Goal: Answer question/provide support: Share knowledge or assist other users

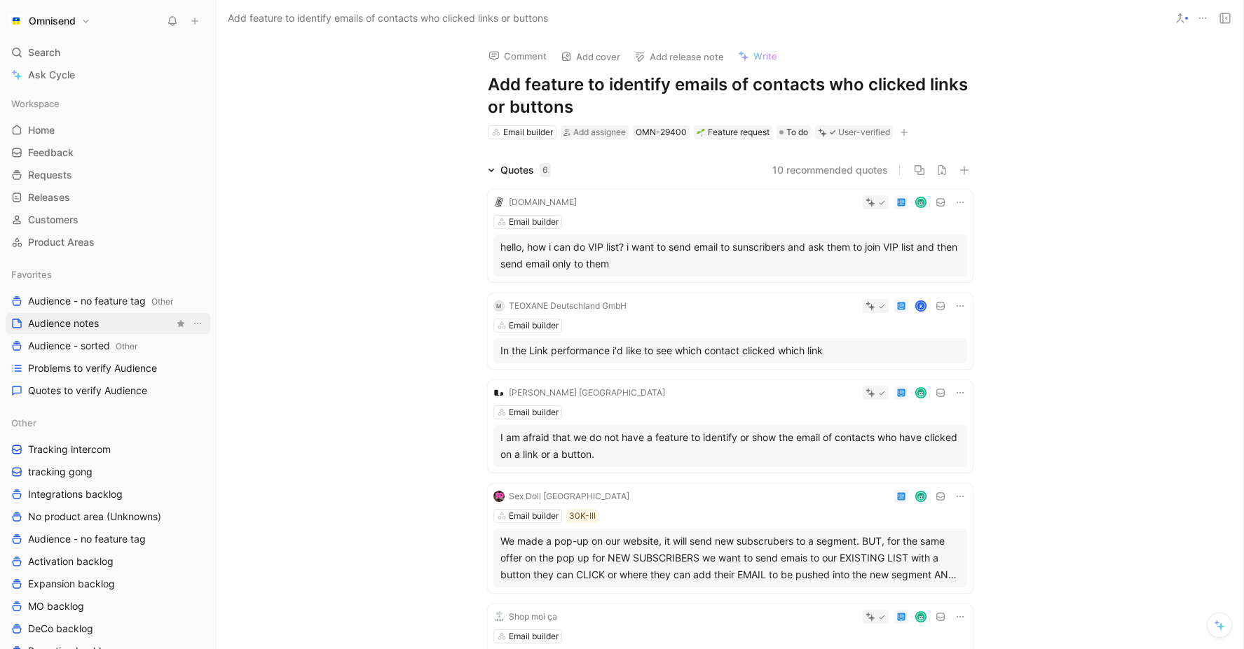
click at [85, 325] on span "Audience notes" at bounding box center [63, 324] width 71 height 14
click at [759, 312] on div "K" at bounding box center [799, 306] width 335 height 14
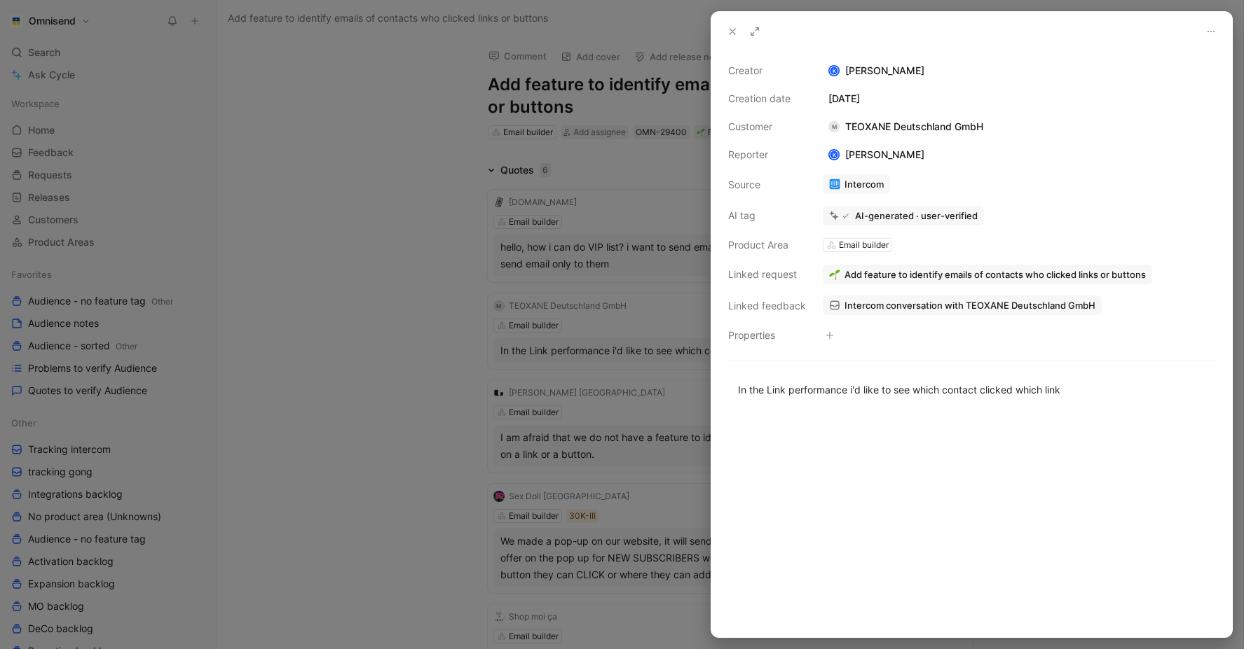
click at [383, 209] on div at bounding box center [622, 324] width 1244 height 649
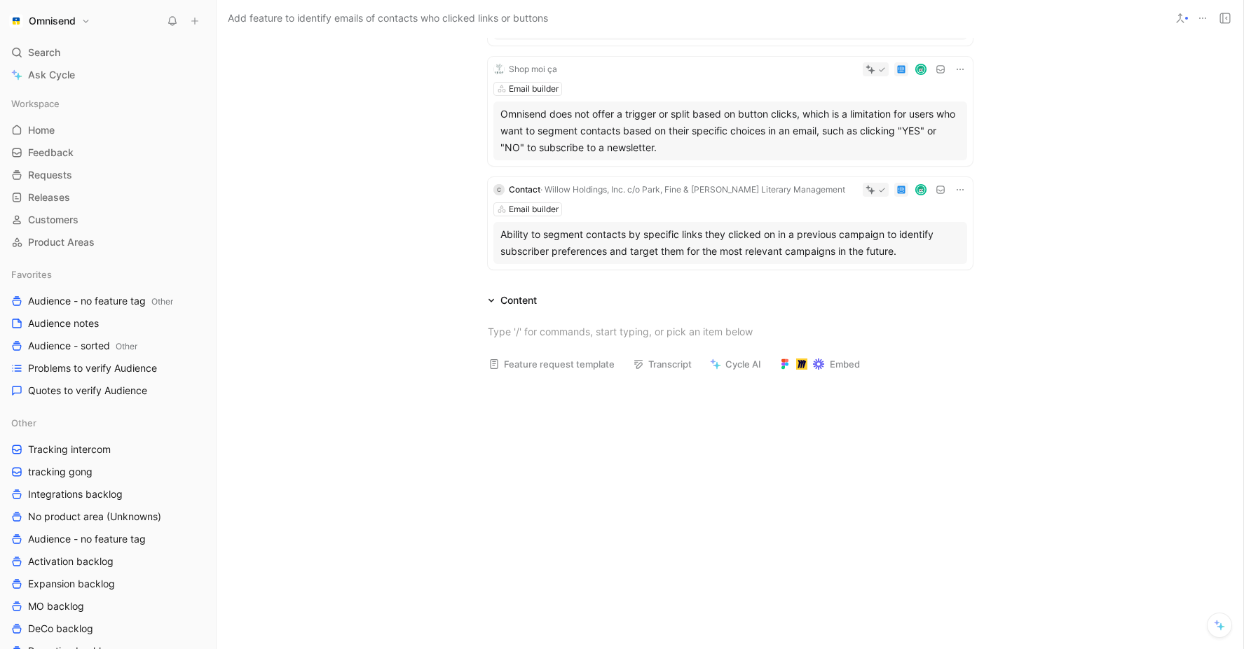
scroll to position [587, 0]
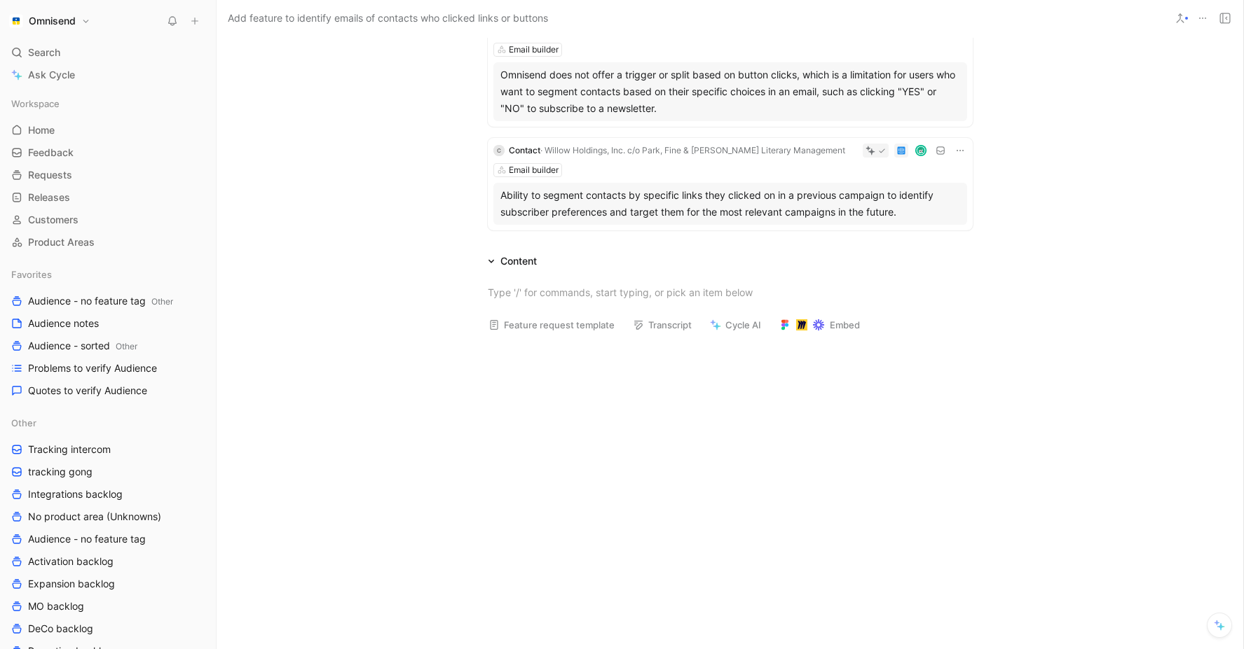
click at [727, 204] on div "Ability to segment contacts by specific links they clicked on in a previous cam…" at bounding box center [730, 204] width 460 height 34
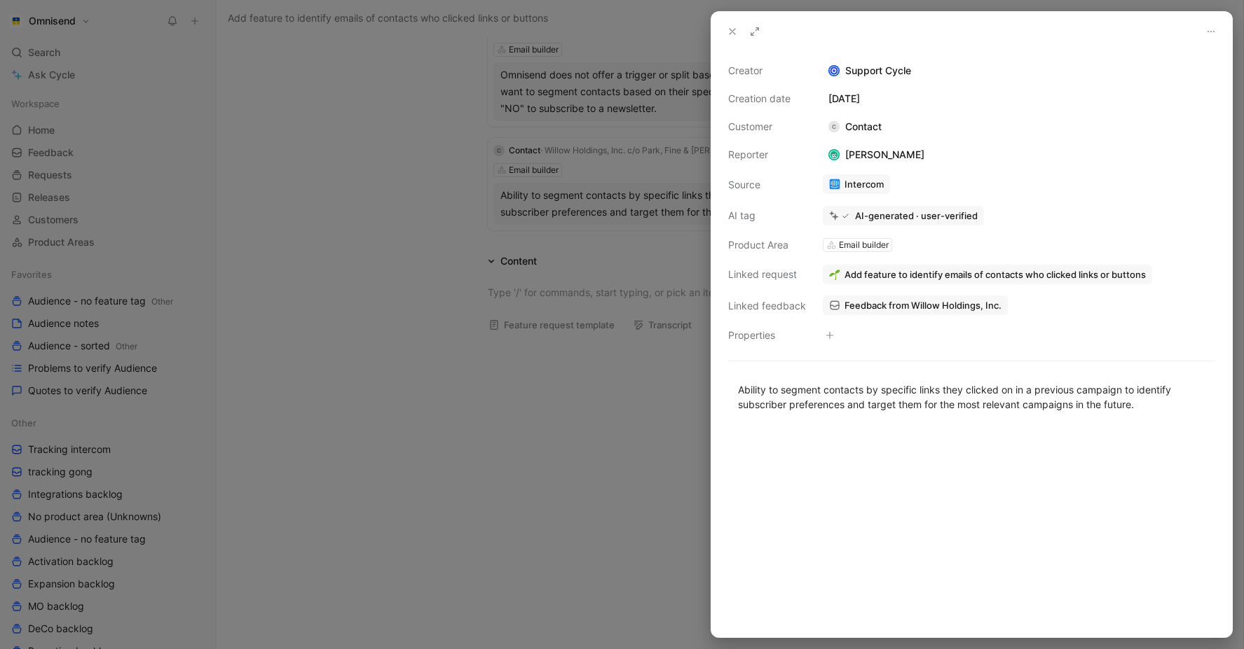
click at [441, 315] on div at bounding box center [622, 324] width 1244 height 649
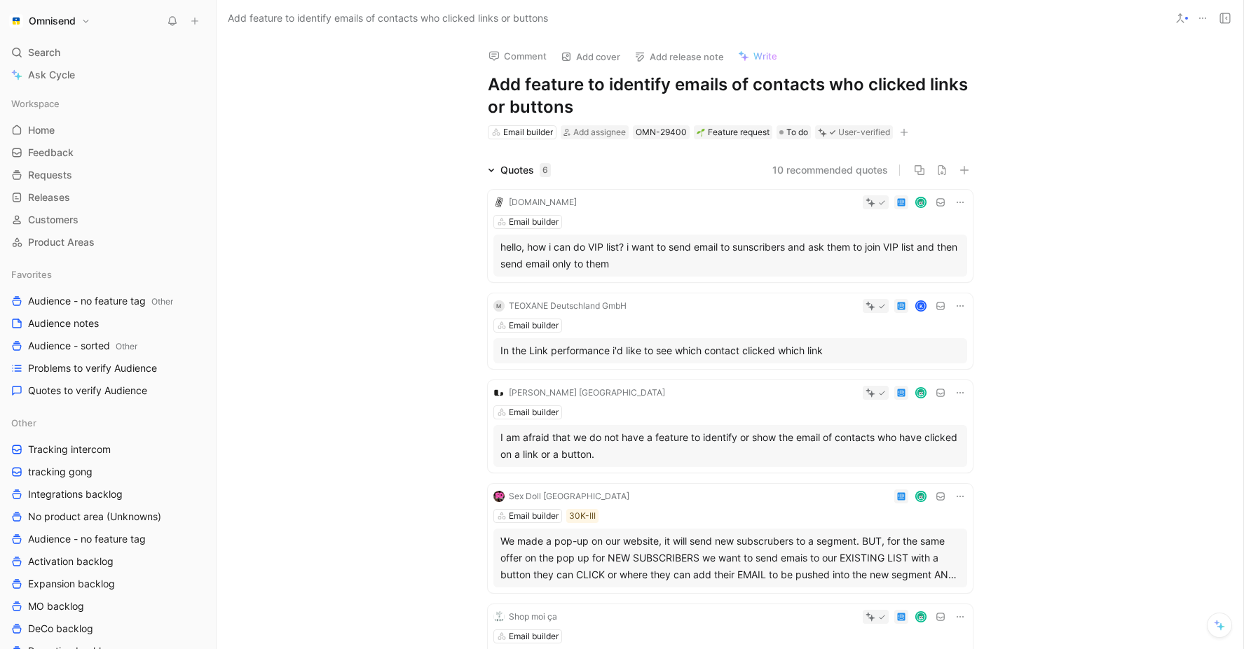
click at [1183, 19] on icon at bounding box center [1179, 18] width 11 height 11
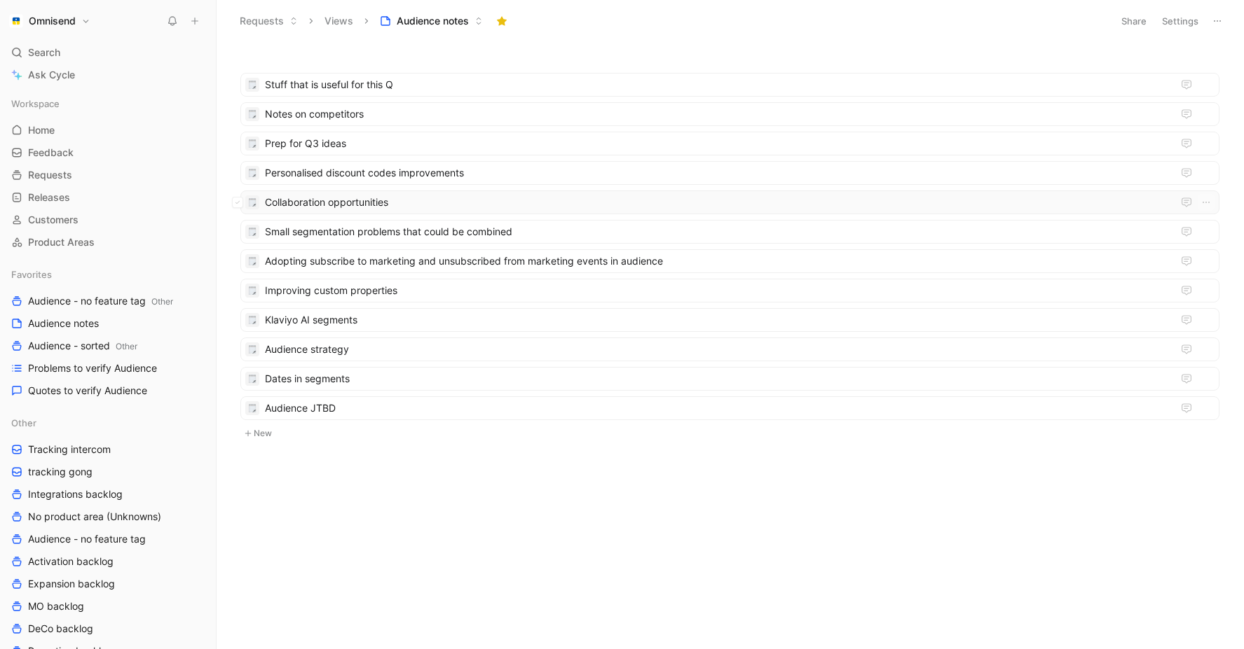
click at [399, 201] on span "Collaboration opportunities" at bounding box center [718, 202] width 907 height 17
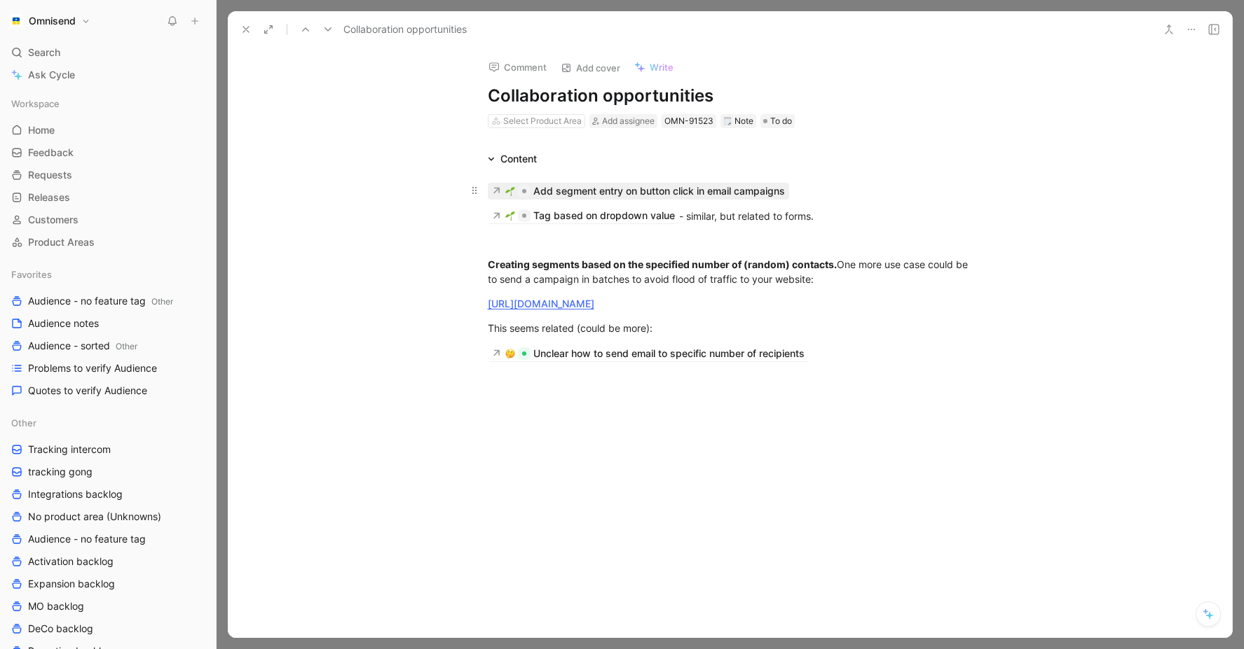
click at [646, 187] on div "Add segment entry on button click in email campaigns" at bounding box center [659, 191] width 252 height 17
click at [670, 188] on div "Add segment entry on button click in email campaigns" at bounding box center [659, 191] width 252 height 17
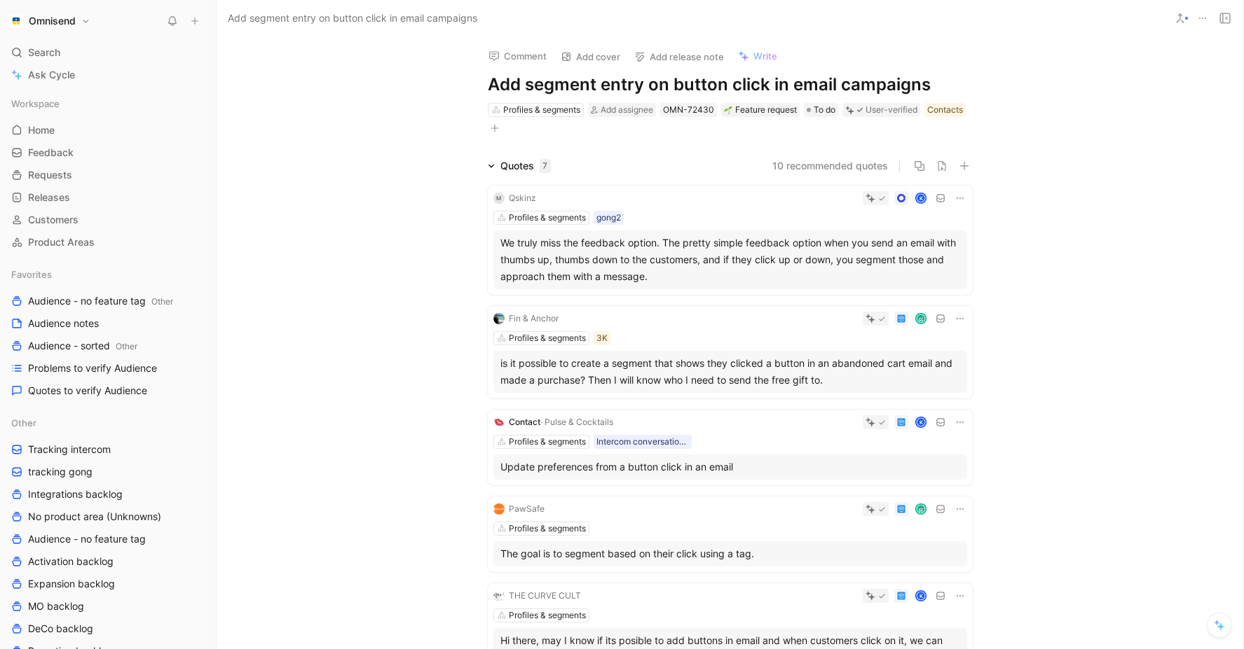
click at [1177, 10] on button at bounding box center [1180, 18] width 20 height 20
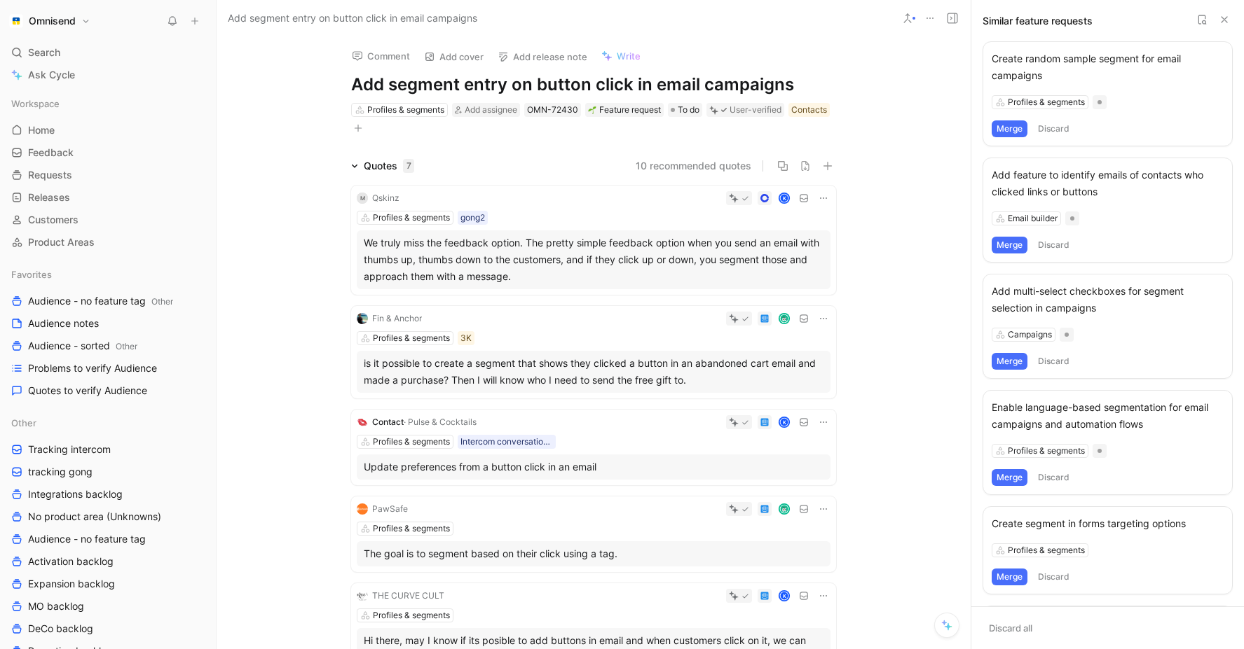
click at [1010, 248] on button "Merge" at bounding box center [1009, 245] width 36 height 17
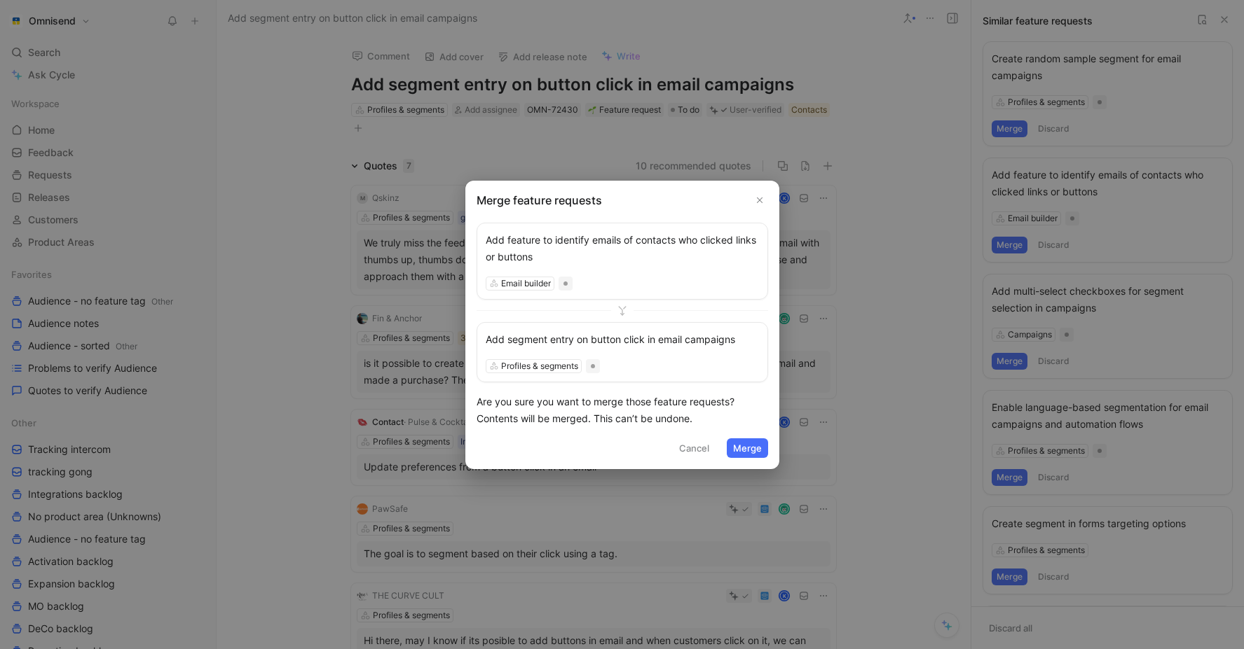
click at [746, 446] on button "Merge" at bounding box center [746, 449] width 41 height 20
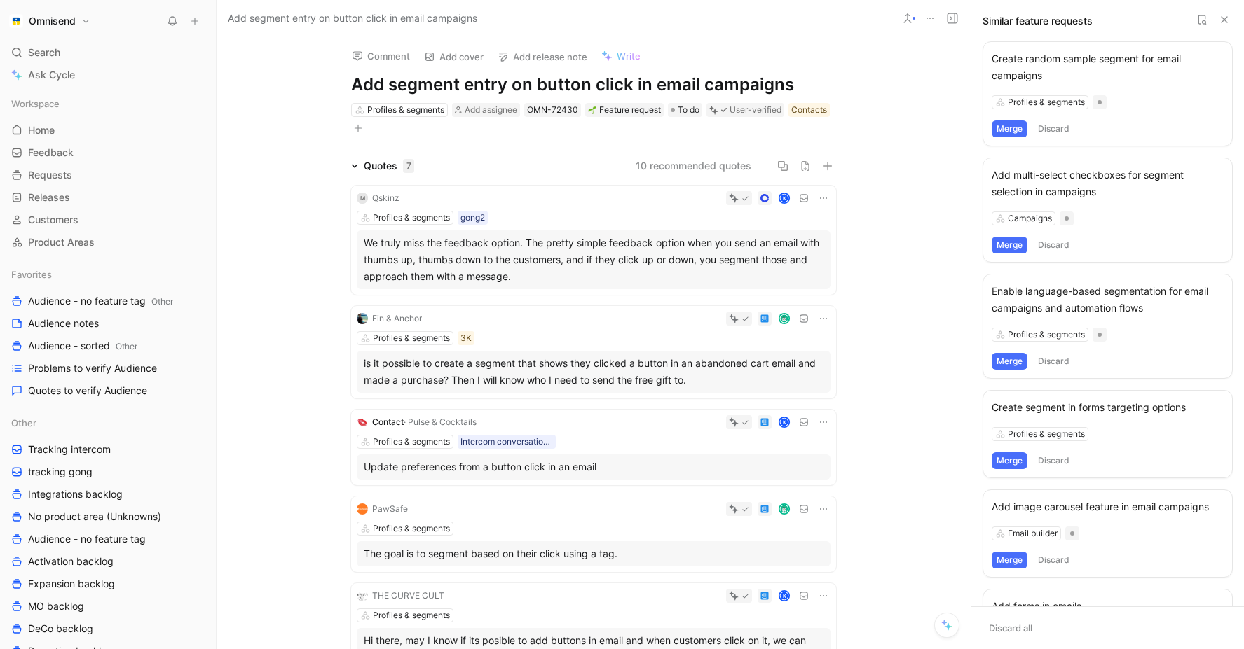
click at [1219, 20] on icon at bounding box center [1223, 19] width 11 height 11
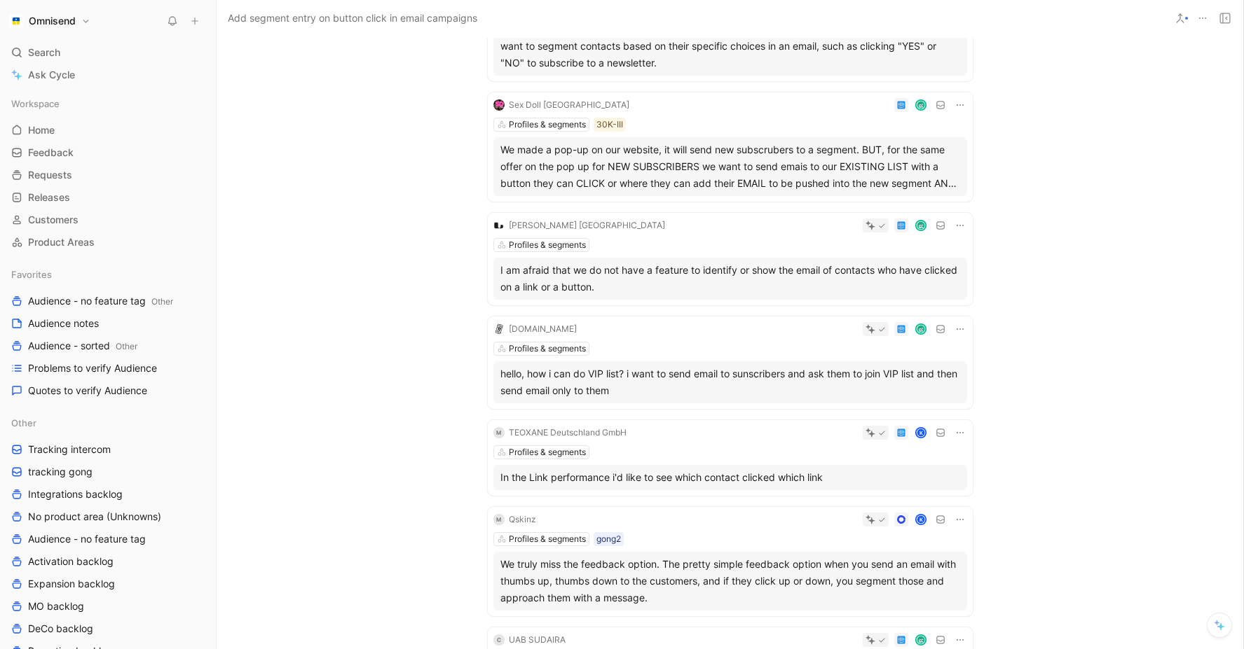
scroll to position [318, 0]
click at [778, 437] on div "K" at bounding box center [799, 432] width 335 height 14
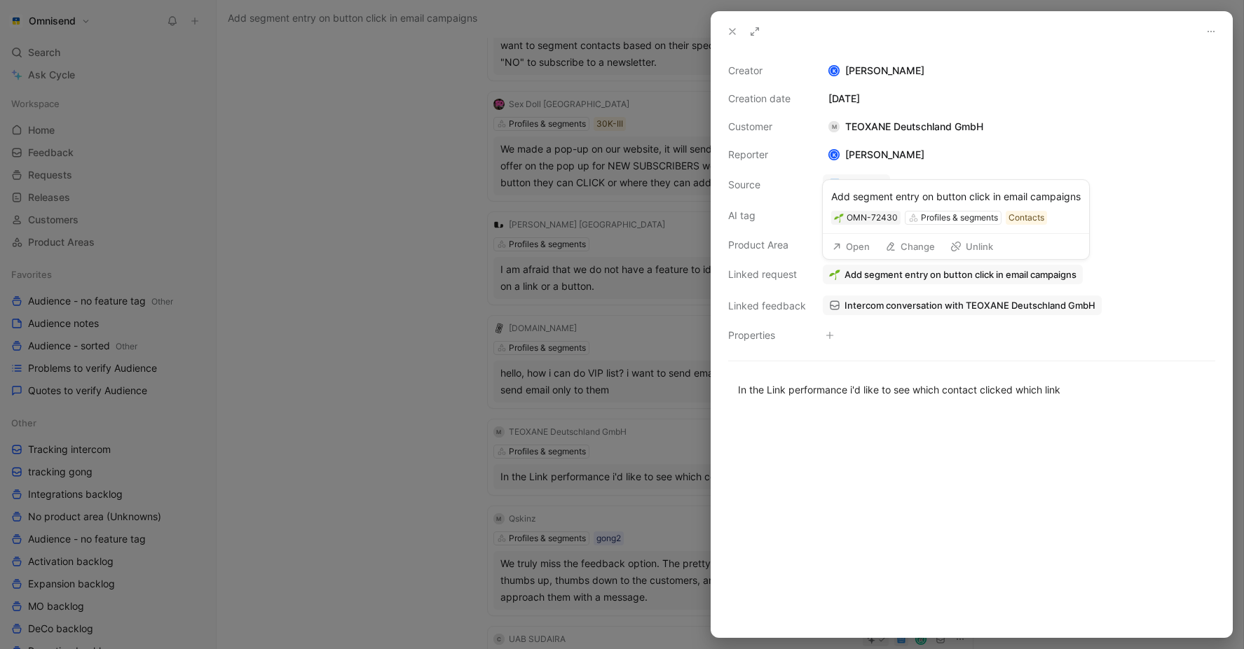
click at [953, 275] on span "Add segment entry on button click in email campaigns" at bounding box center [960, 274] width 232 height 13
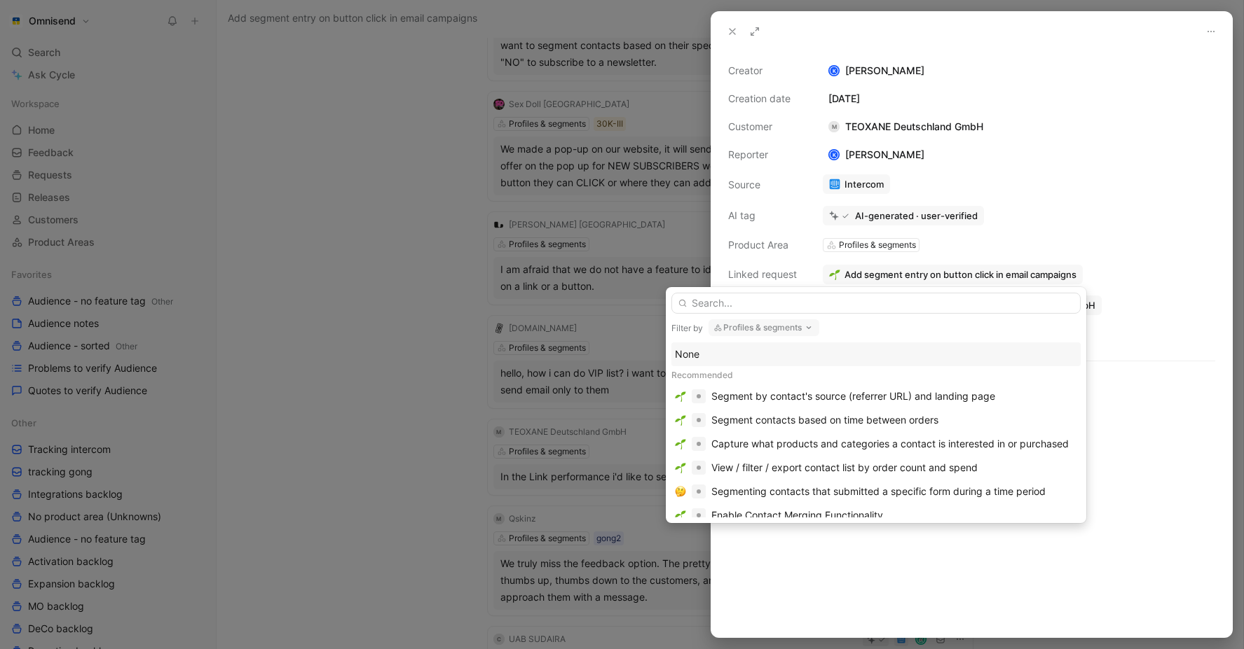
click at [773, 322] on button "Profiles & segments" at bounding box center [763, 327] width 111 height 17
type input "re"
click at [792, 410] on span "ports" at bounding box center [798, 405] width 24 height 12
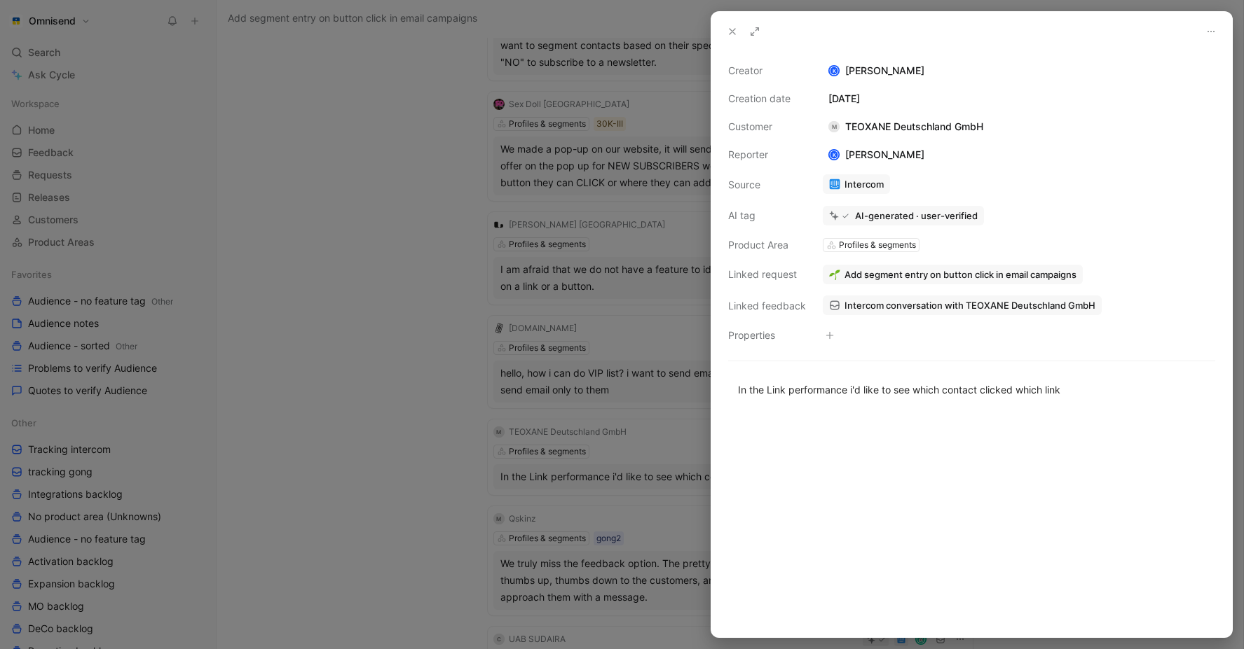
click at [762, 33] on button at bounding box center [755, 32] width 20 height 20
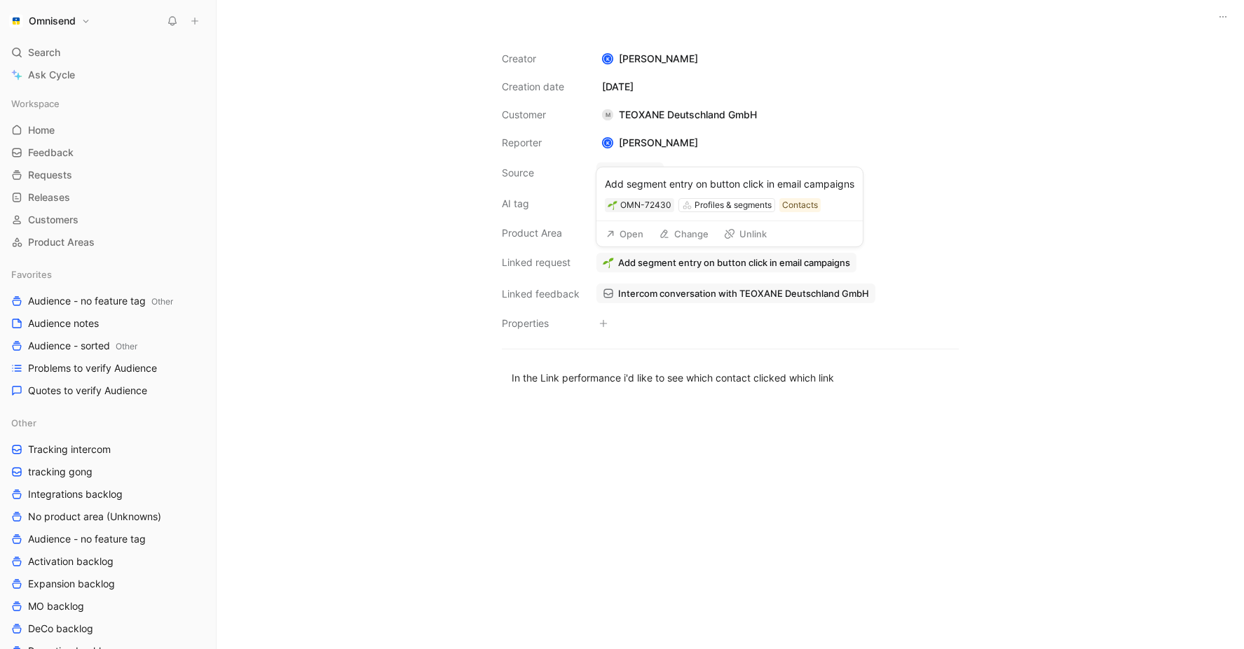
click at [748, 234] on button "Unlink" at bounding box center [744, 234] width 55 height 20
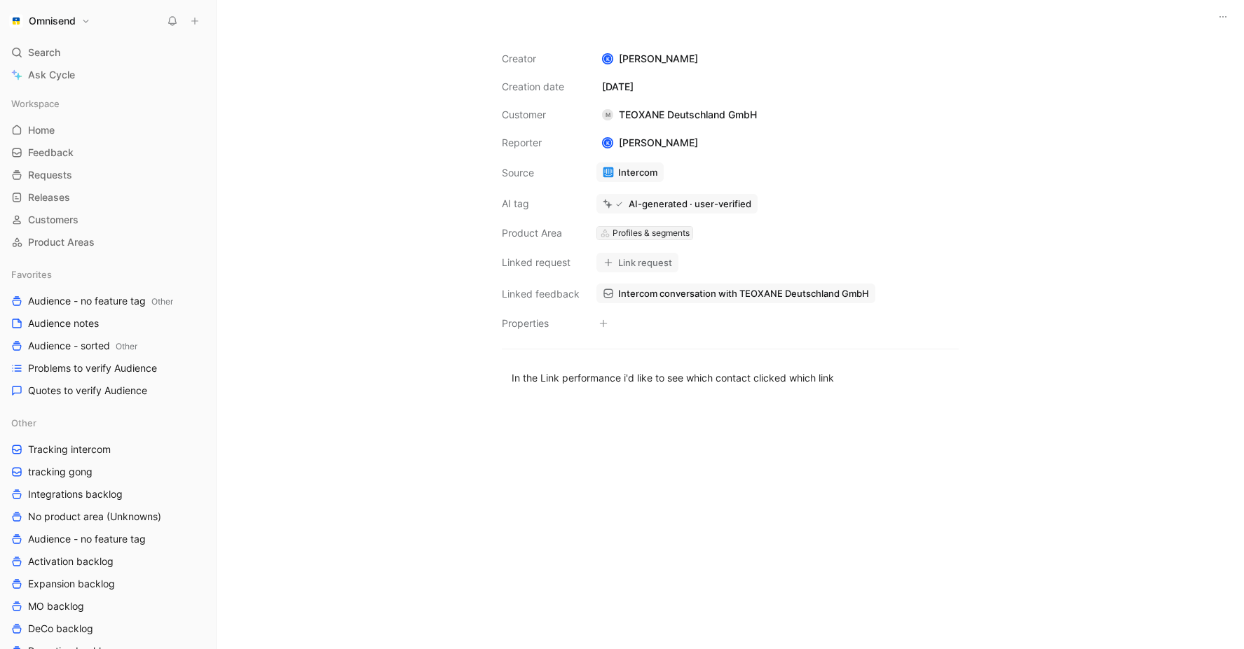
click at [671, 234] on div "Profiles & segments" at bounding box center [650, 233] width 77 height 14
type input "ana"
click at [648, 283] on span "lytics and reports" at bounding box center [617, 286] width 80 height 12
